Goal: Task Accomplishment & Management: Complete application form

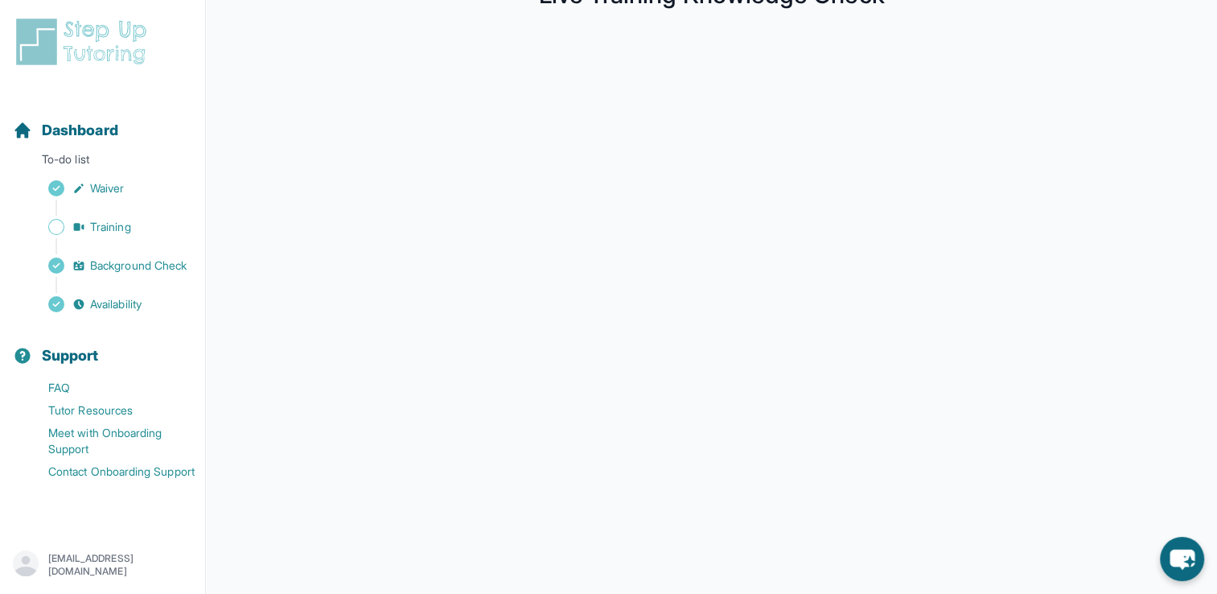
scroll to position [262, 0]
click at [126, 234] on span "Training" at bounding box center [110, 227] width 41 height 16
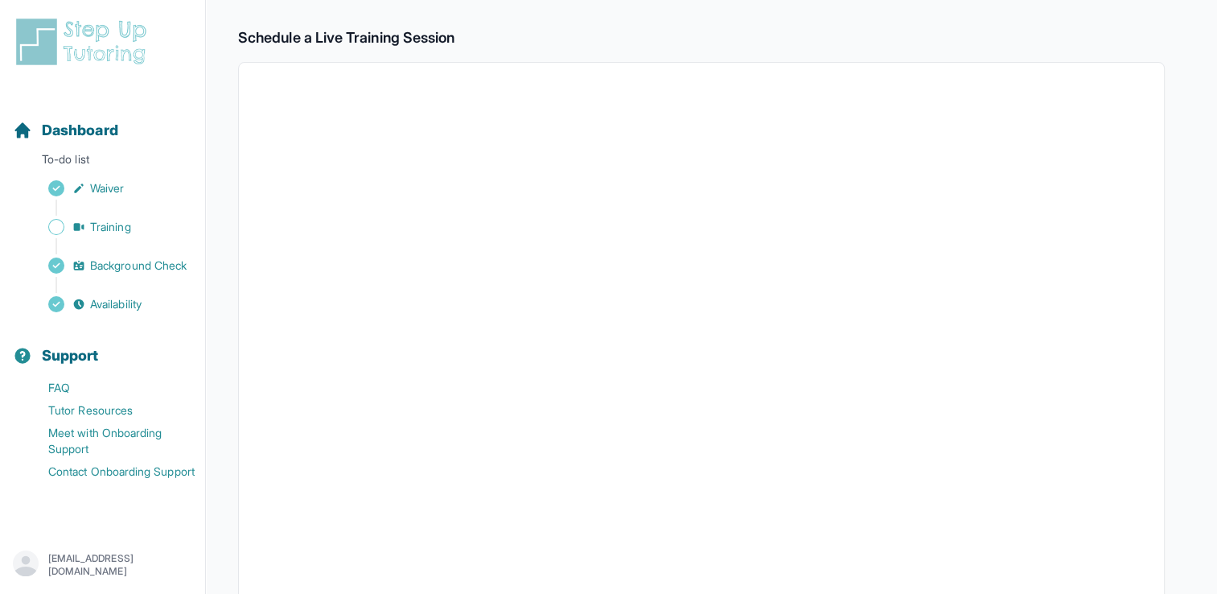
scroll to position [216, 0]
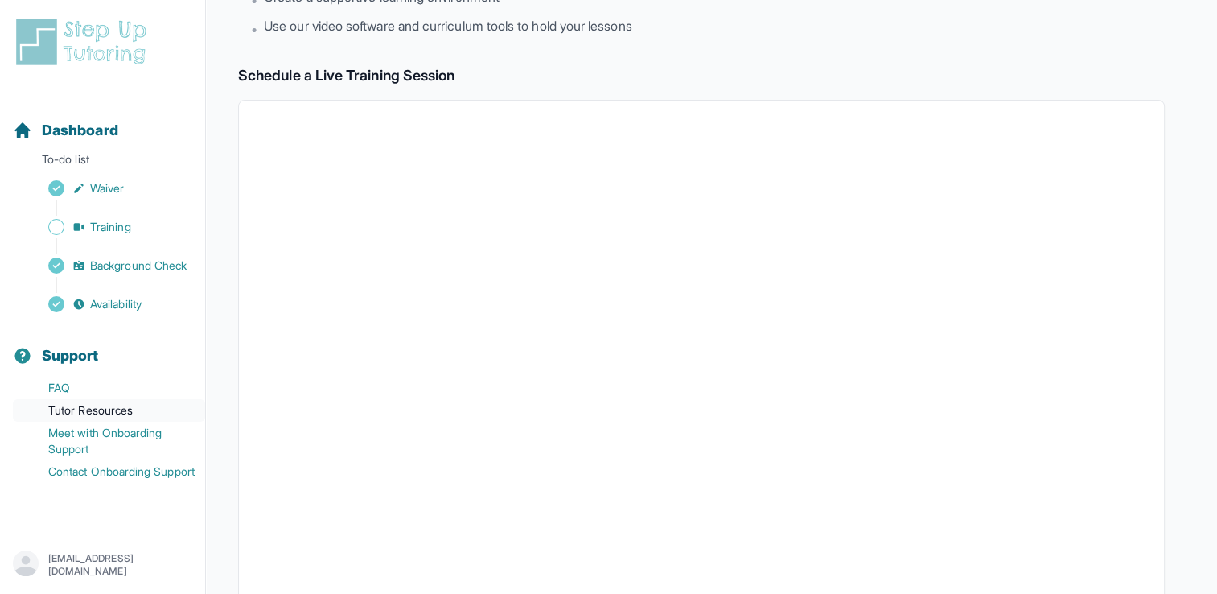
click at [130, 408] on link "Tutor Resources" at bounding box center [109, 410] width 192 height 23
click at [111, 40] on img at bounding box center [84, 41] width 143 height 51
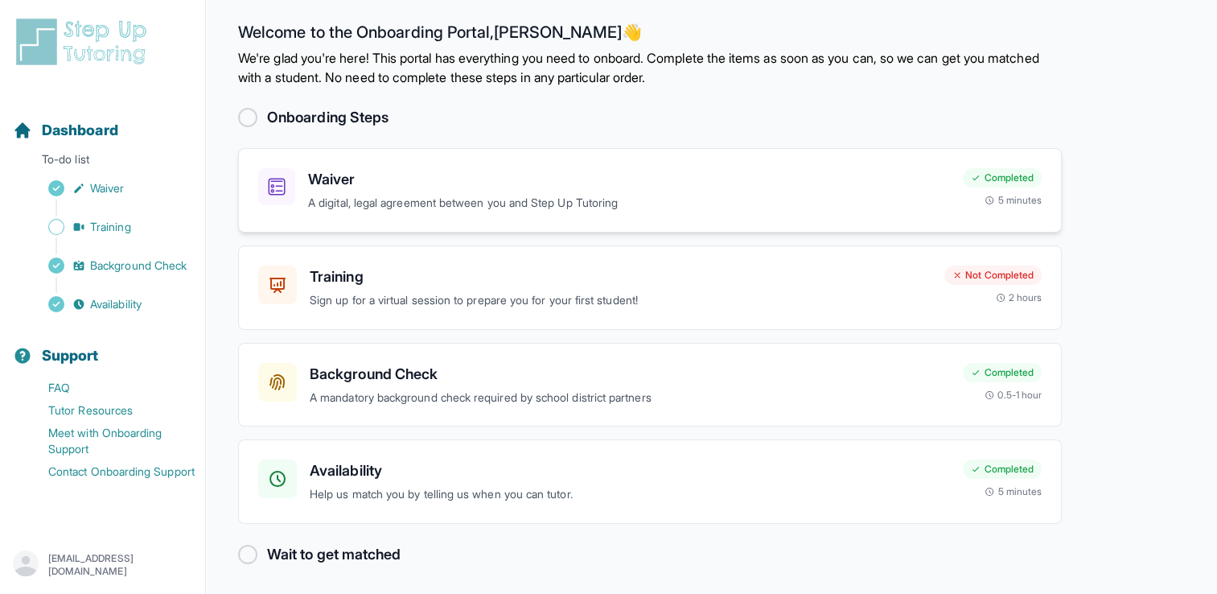
scroll to position [12, 0]
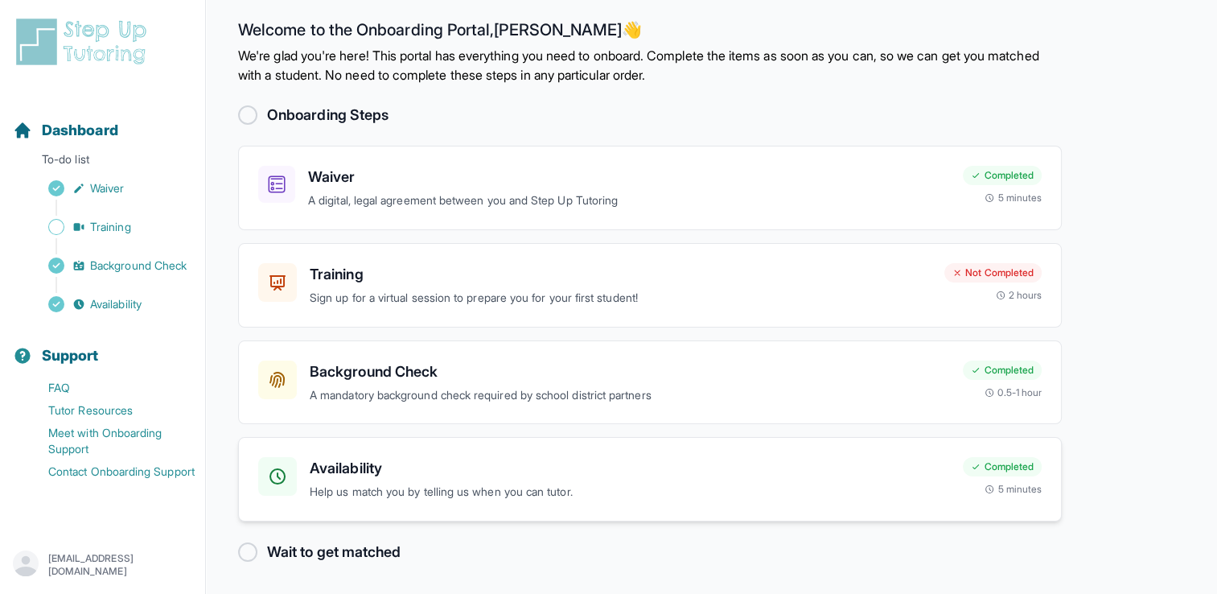
click at [309, 459] on div "Availability Help us match you by telling us when you can tutor." at bounding box center [604, 479] width 692 height 44
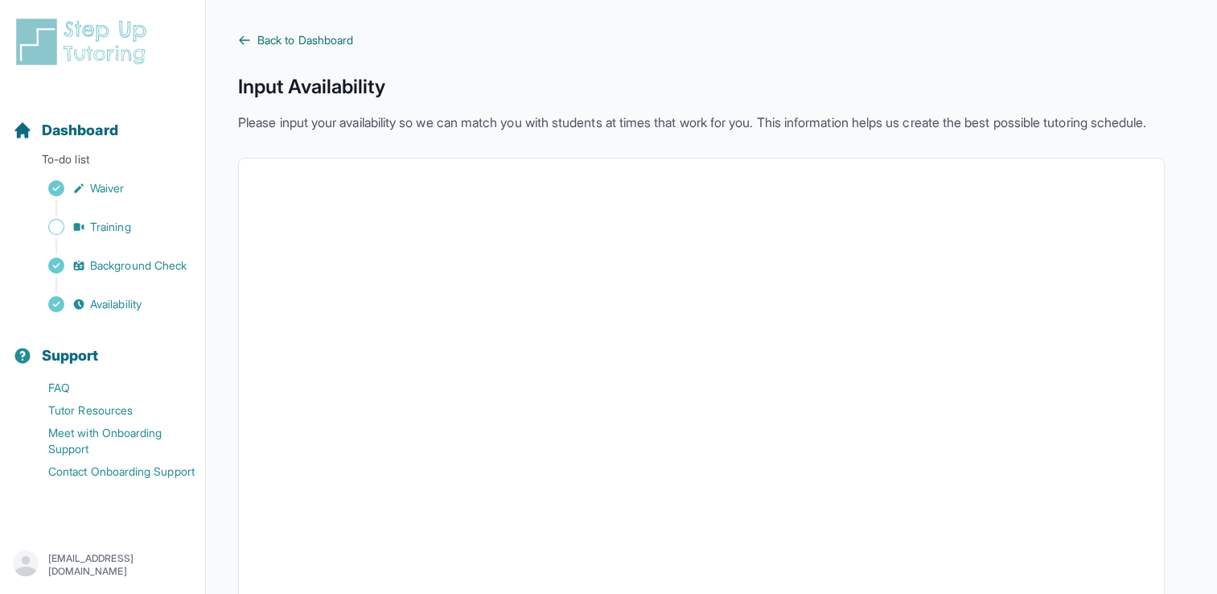
click at [283, 39] on span "Back to Dashboard" at bounding box center [305, 40] width 96 height 16
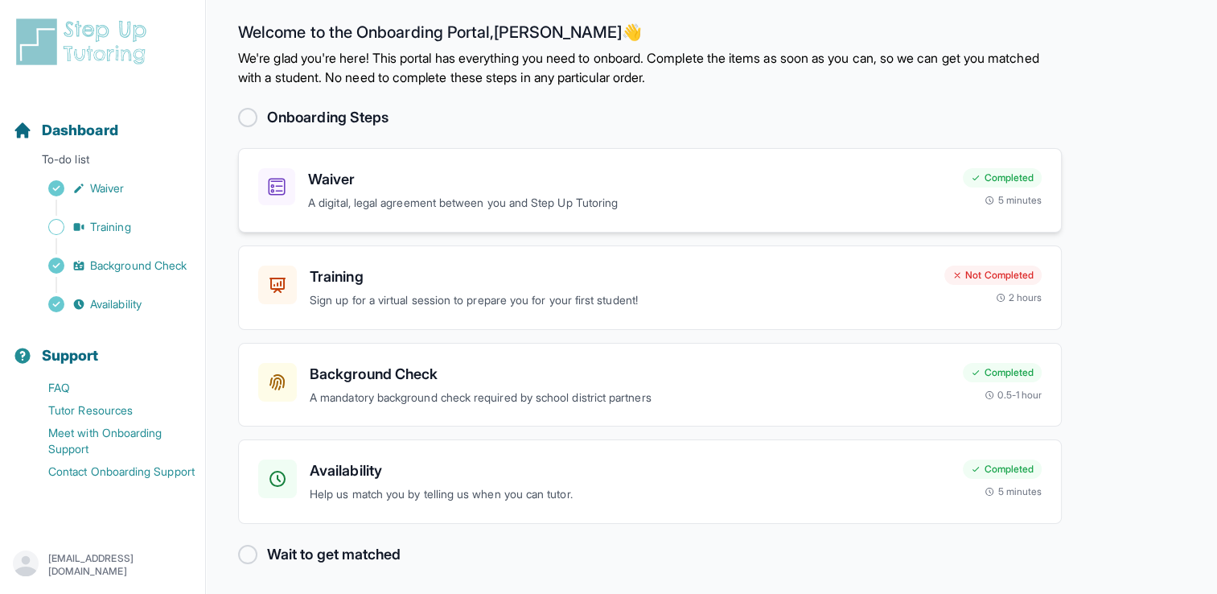
scroll to position [12, 0]
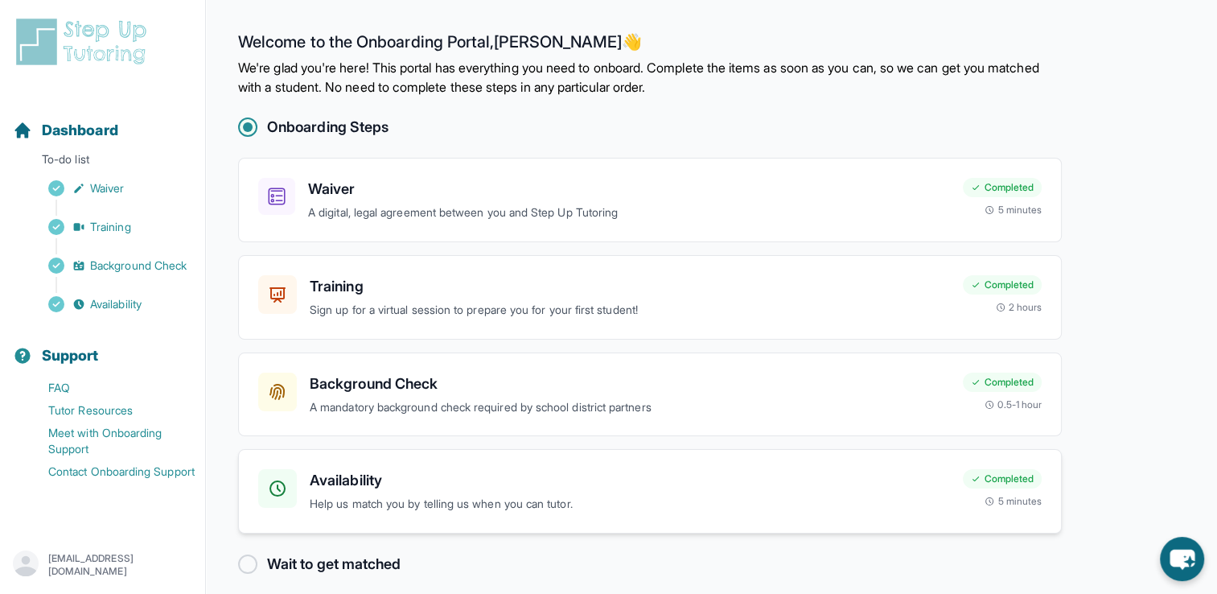
scroll to position [12, 0]
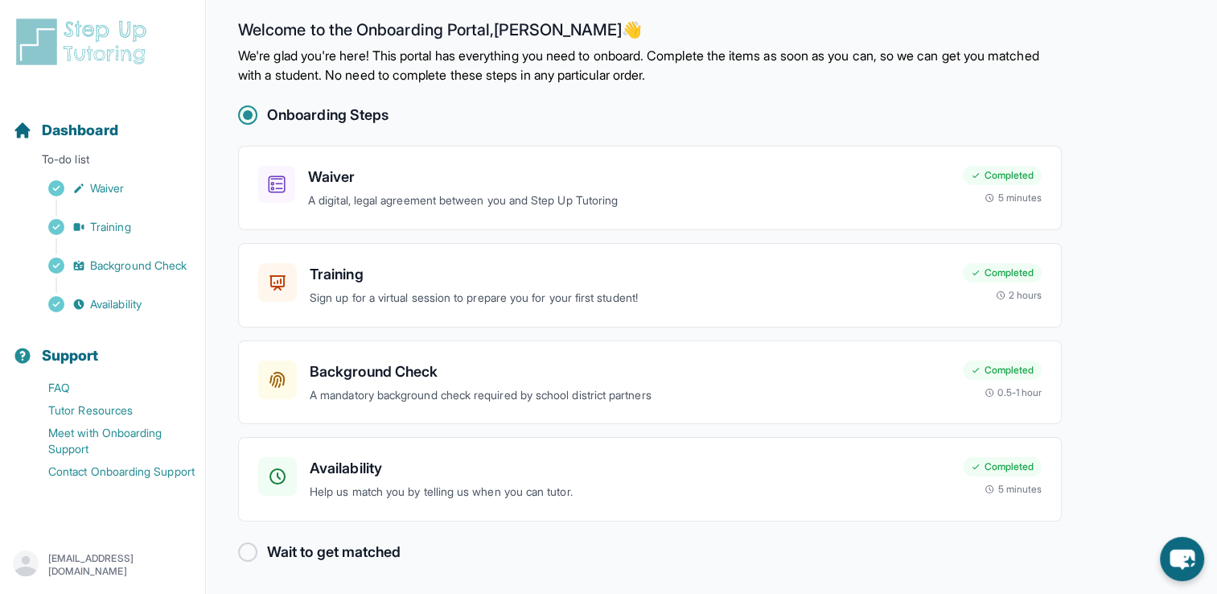
click at [746, 105] on div "Onboarding Steps" at bounding box center [650, 115] width 824 height 23
click at [250, 551] on div at bounding box center [247, 551] width 19 height 19
